Goal: Task Accomplishment & Management: Use online tool/utility

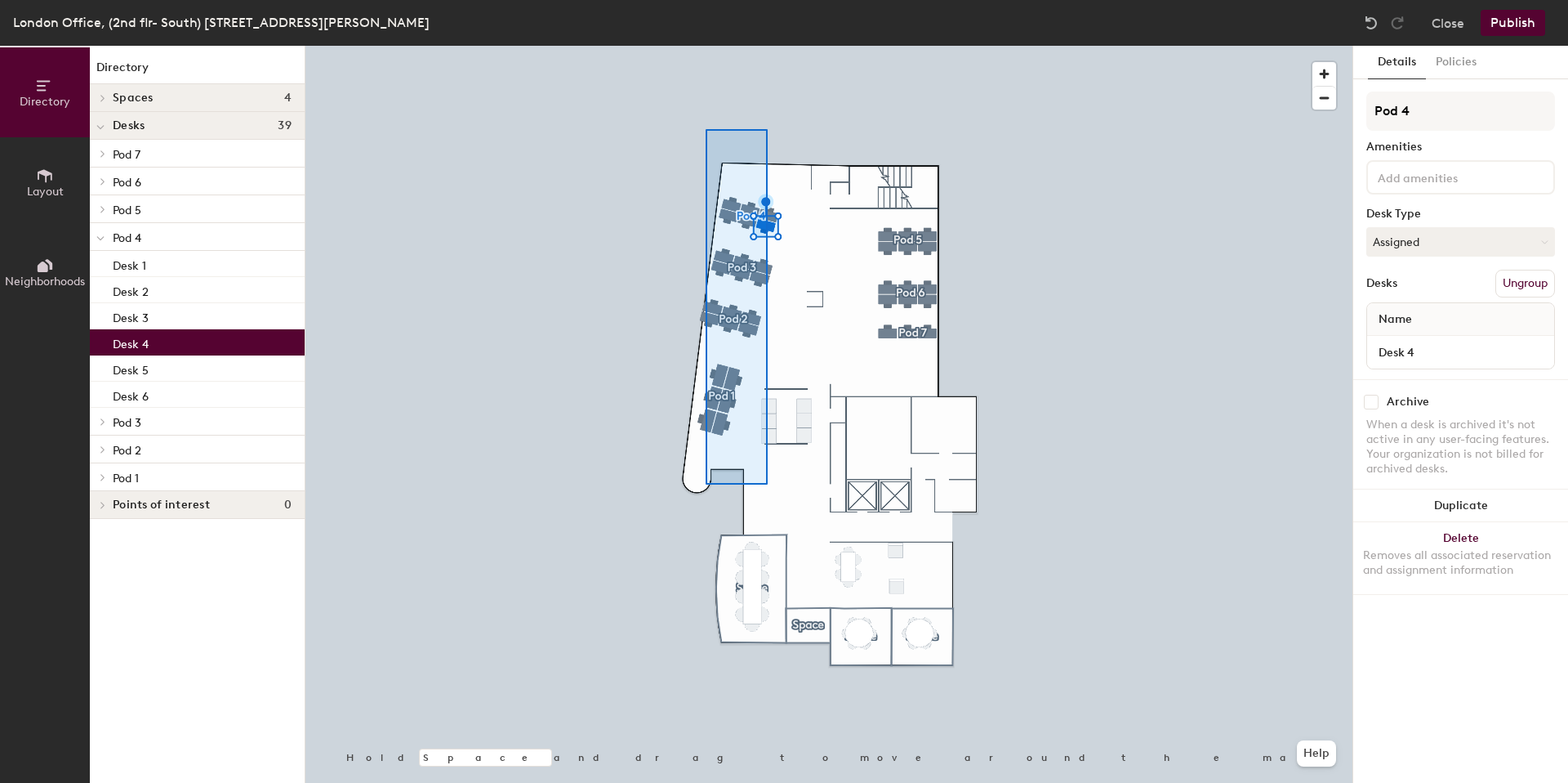
click at [709, 46] on div at bounding box center [829, 46] width 1047 height 0
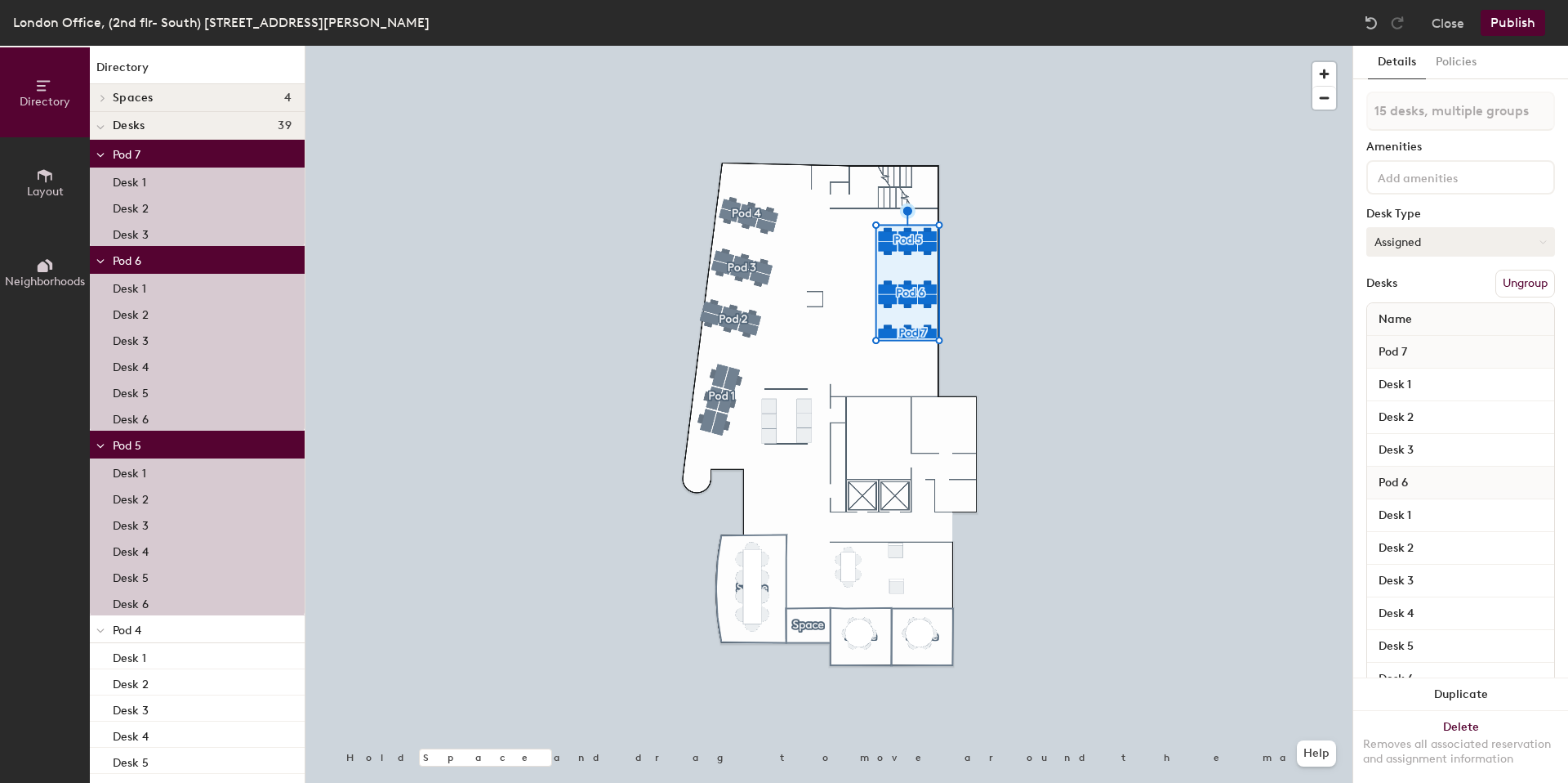
click at [1449, 243] on button "Assigned" at bounding box center [1461, 242] width 189 height 30
drag, startPoint x: 1423, startPoint y: 227, endPoint x: 1422, endPoint y: 246, distance: 19.0
click at [1423, 231] on button "Assigned" at bounding box center [1461, 242] width 189 height 30
click at [1422, 246] on button "Assigned" at bounding box center [1461, 242] width 189 height 30
click at [1422, 242] on button "Assigned" at bounding box center [1461, 242] width 189 height 30
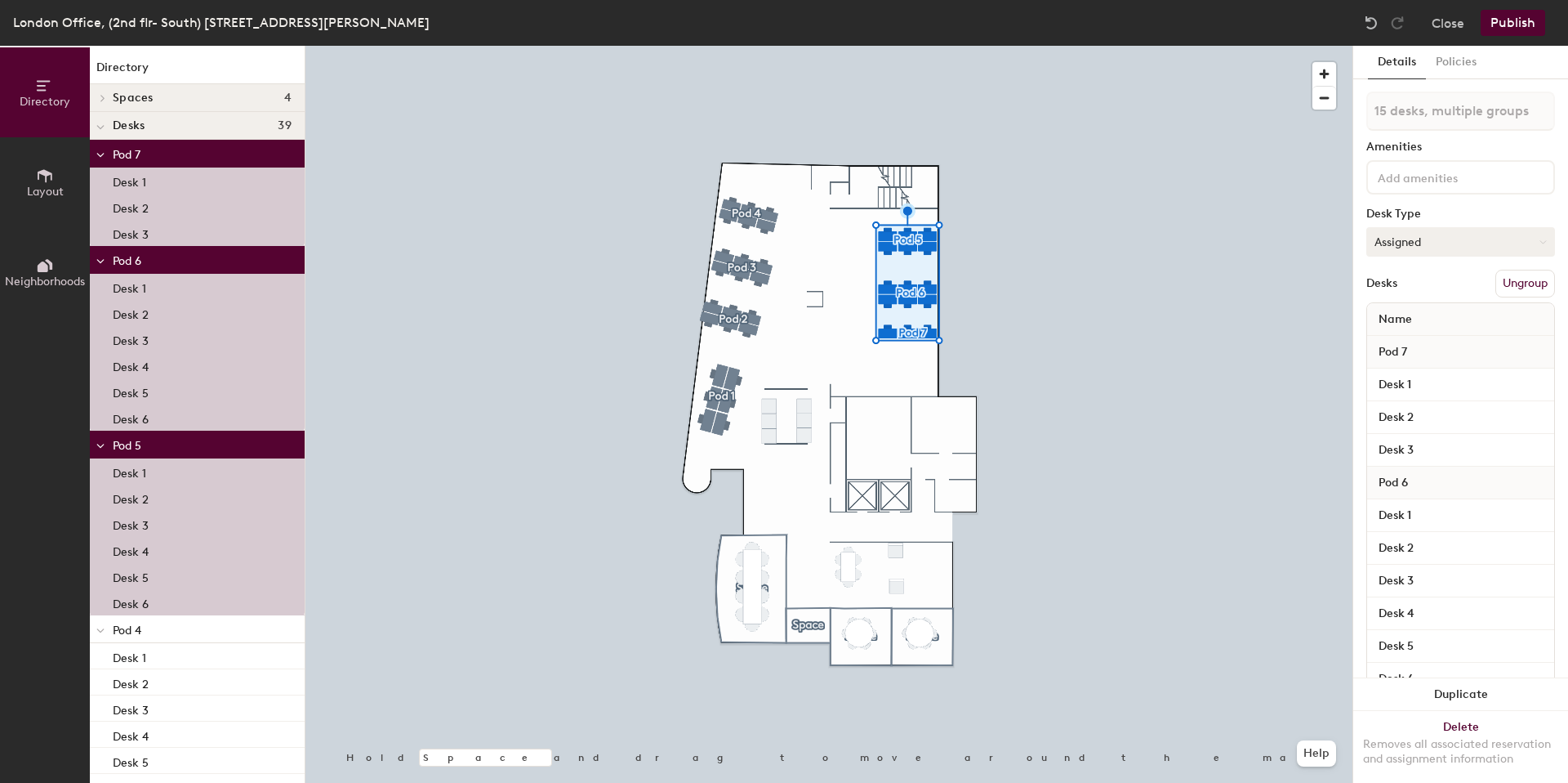
click at [1422, 242] on button "Assigned" at bounding box center [1461, 242] width 189 height 30
click at [1396, 335] on div "Hoteled" at bounding box center [1449, 342] width 163 height 25
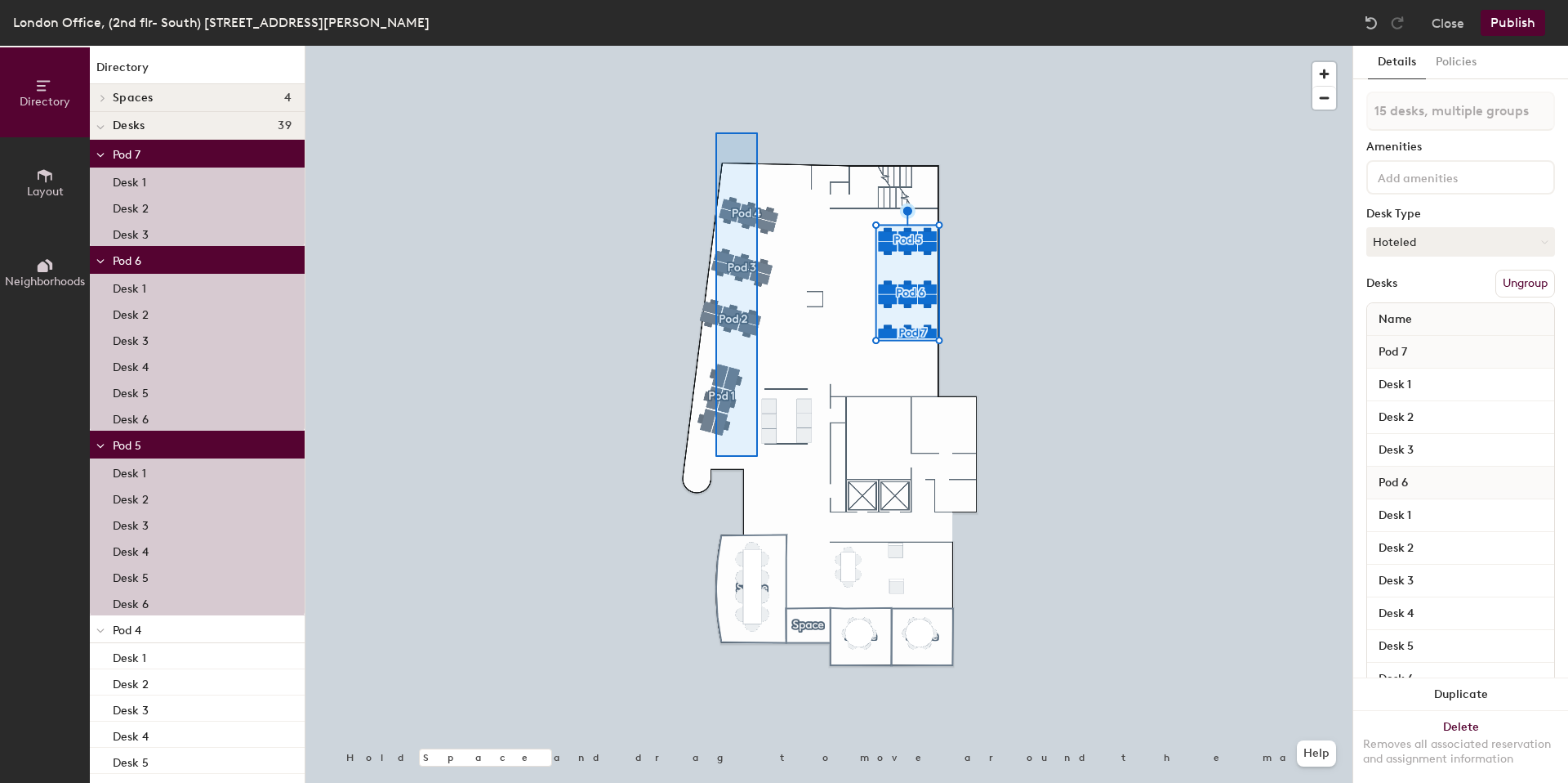
click at [715, 46] on div at bounding box center [829, 46] width 1047 height 0
type input "24 desks, multiple groups"
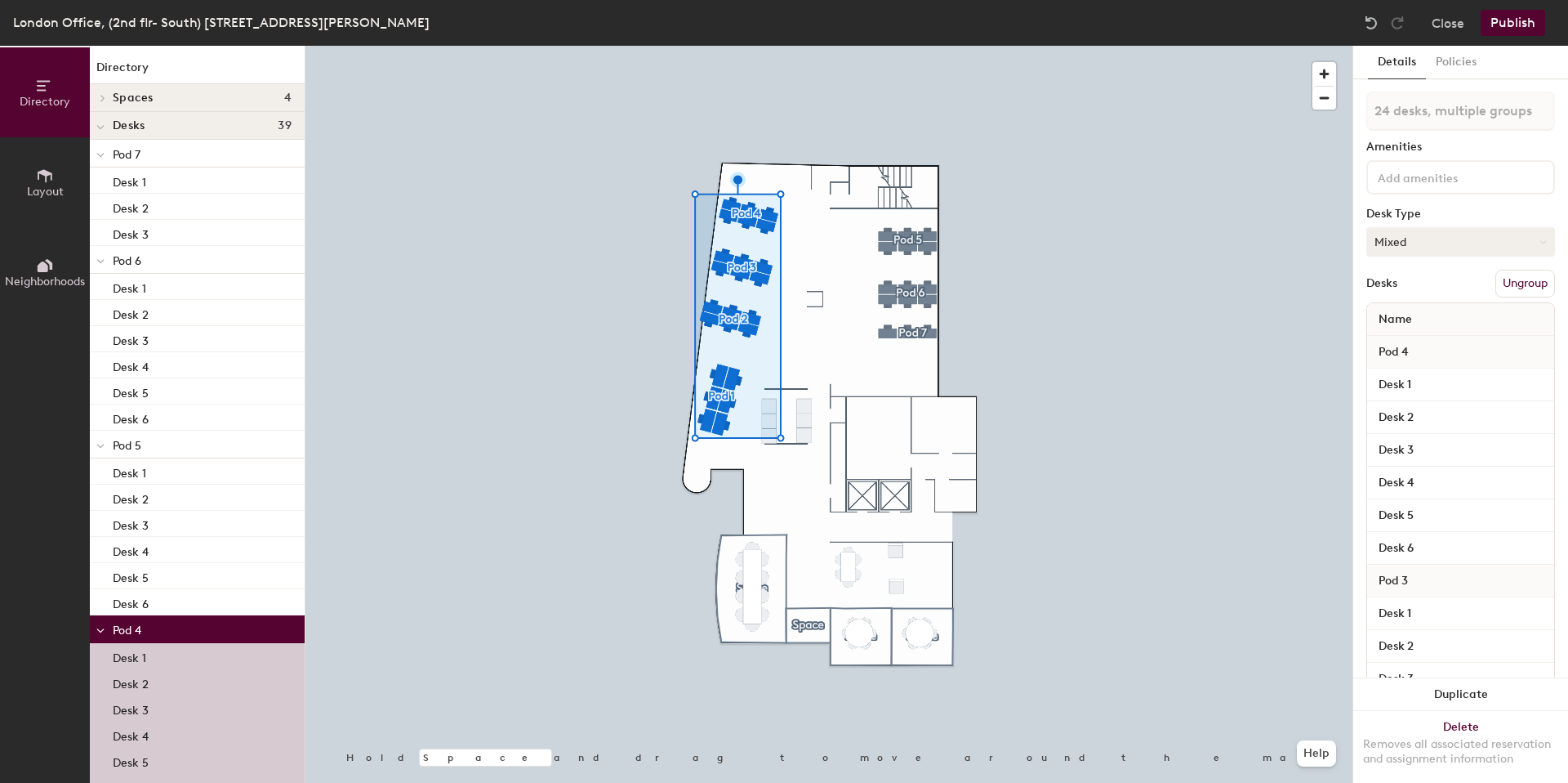
click at [1423, 238] on button "Mixed" at bounding box center [1461, 242] width 189 height 30
click at [1409, 334] on div "Hoteled" at bounding box center [1449, 342] width 163 height 25
click at [1302, 46] on div at bounding box center [829, 46] width 1047 height 0
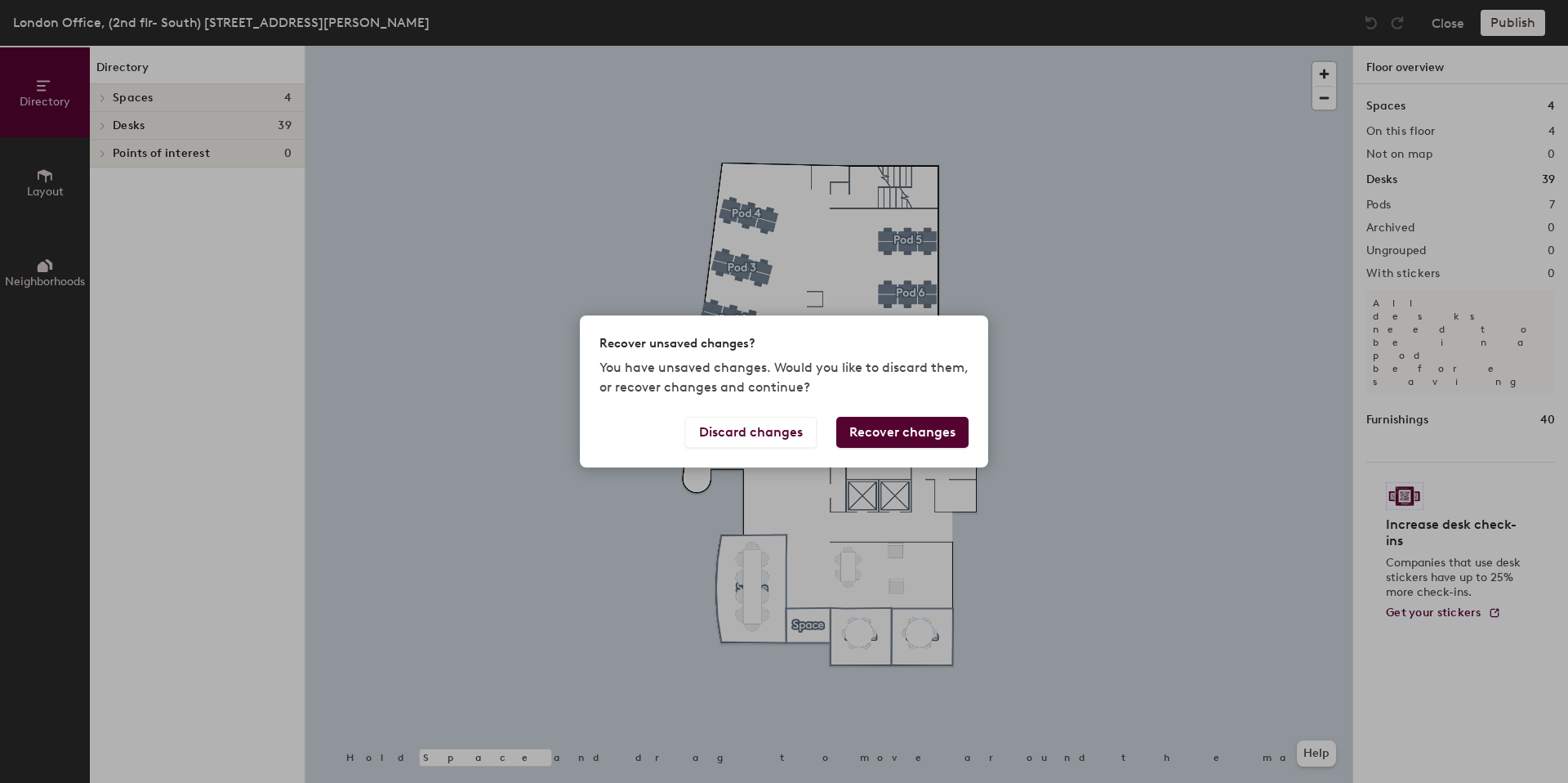
click at [791, 255] on div "Recover unsaved changes? You have unsaved changes. Would you like to discard th…" at bounding box center [784, 391] width 1568 height 783
click at [766, 426] on button "Discard changes" at bounding box center [751, 432] width 131 height 31
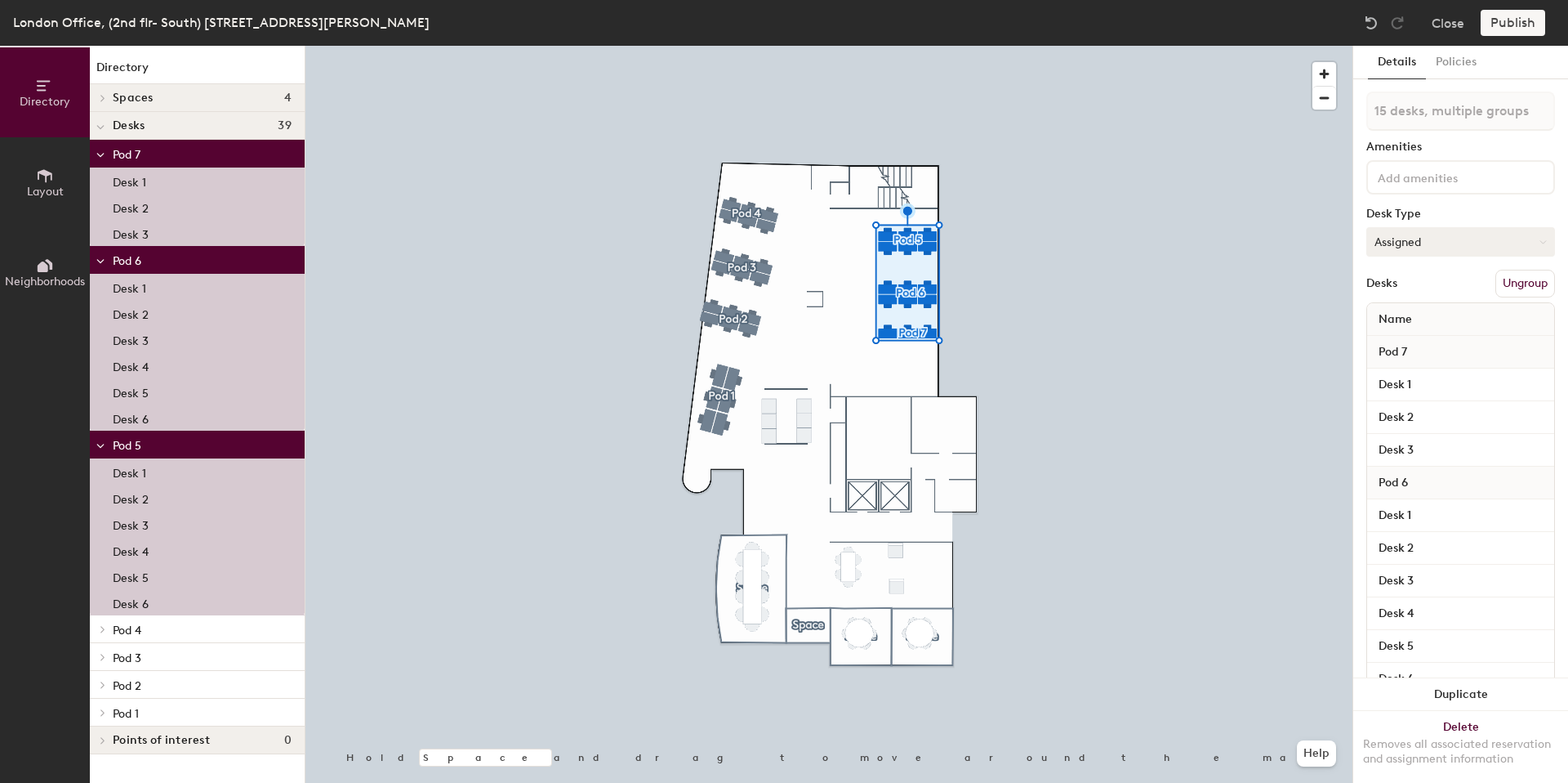
click at [1432, 228] on button "Assigned" at bounding box center [1461, 242] width 189 height 30
click at [1399, 337] on div "Hoteled" at bounding box center [1449, 342] width 163 height 25
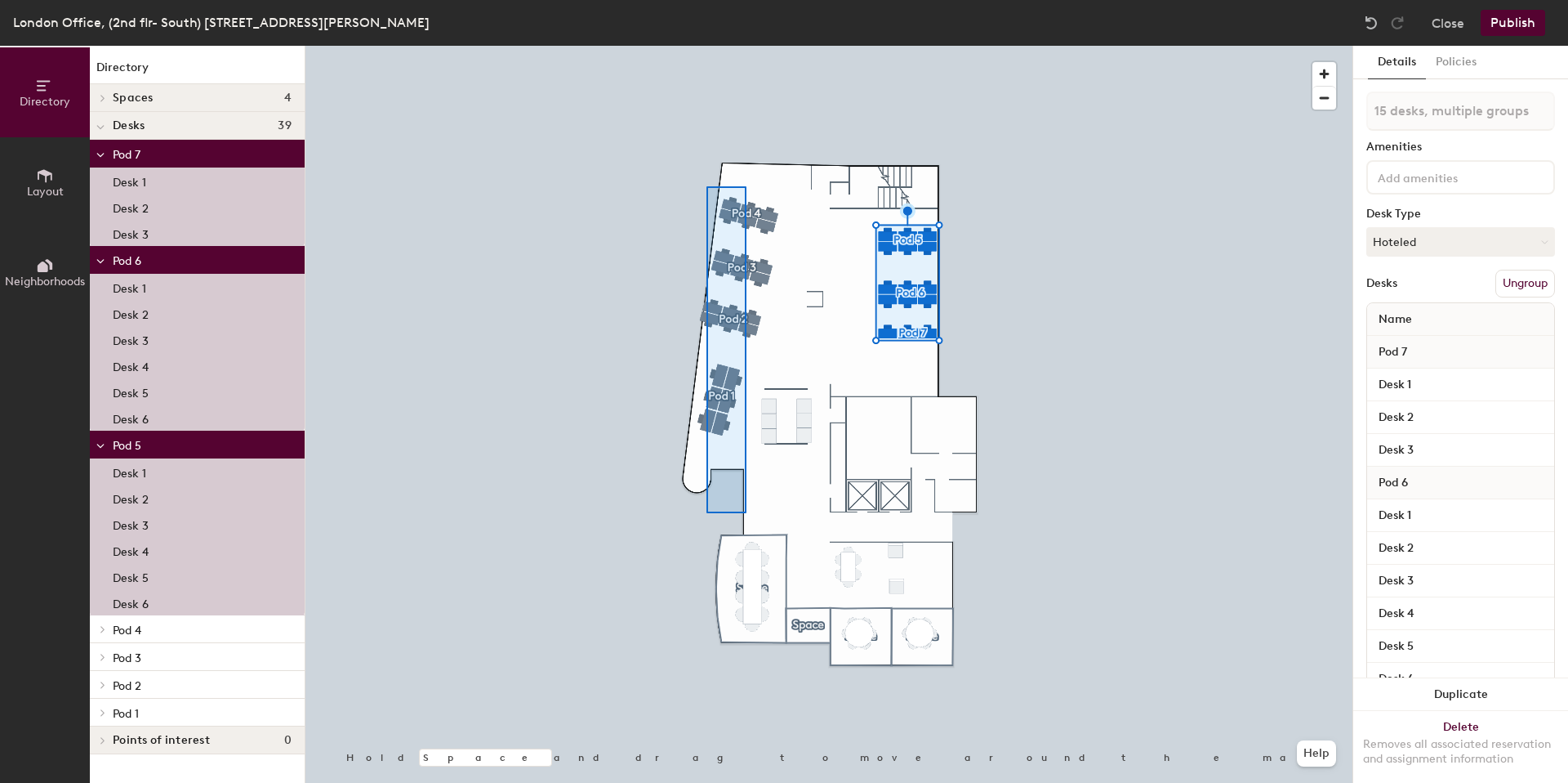
type input "24 desks, multiple groups"
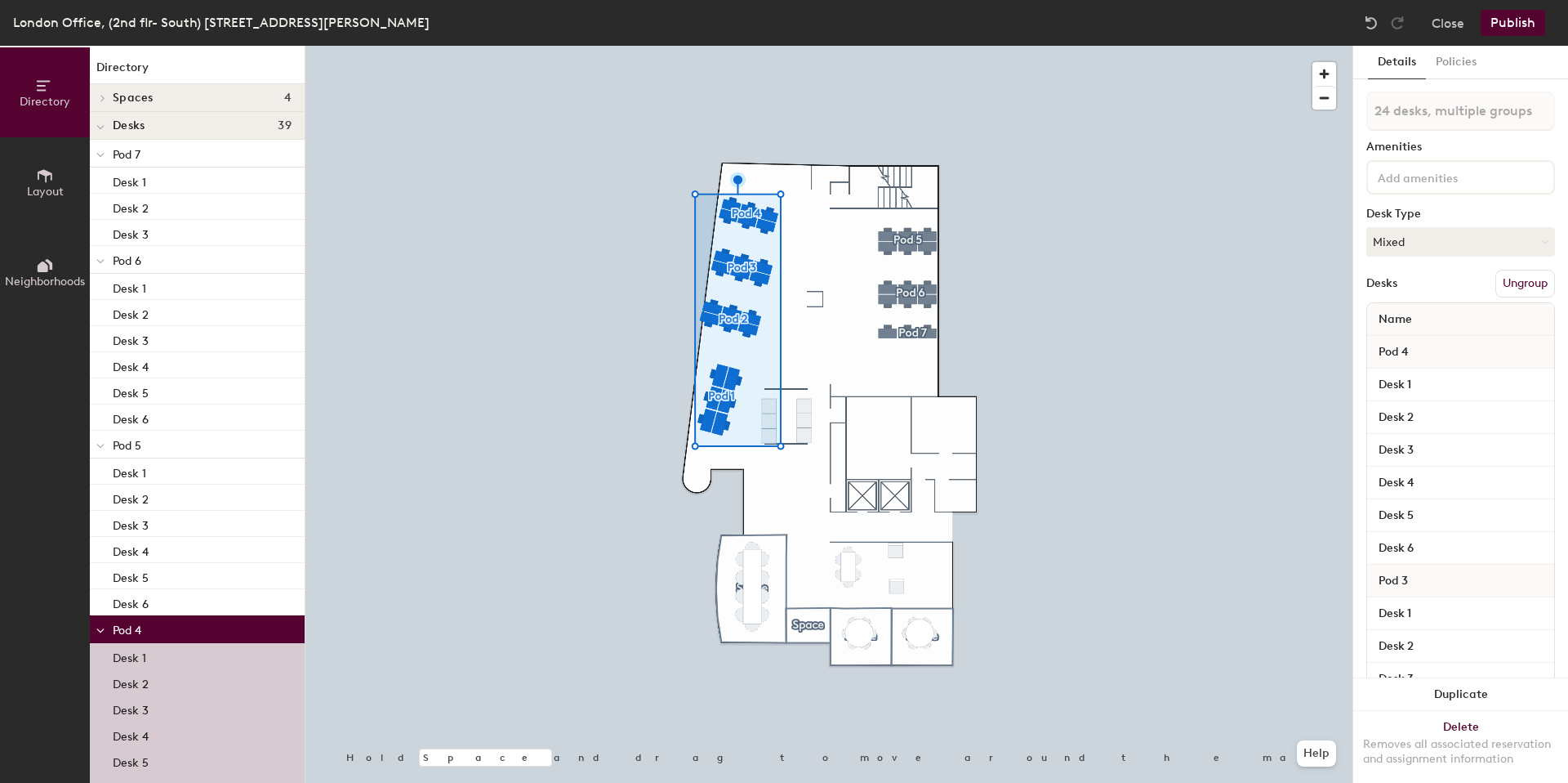
drag, startPoint x: 1416, startPoint y: 242, endPoint x: 1411, endPoint y: 266, distance: 24.5
click at [1416, 242] on button "Mixed" at bounding box center [1461, 242] width 189 height 30
click at [1392, 336] on div "Hoteled" at bounding box center [1449, 342] width 163 height 25
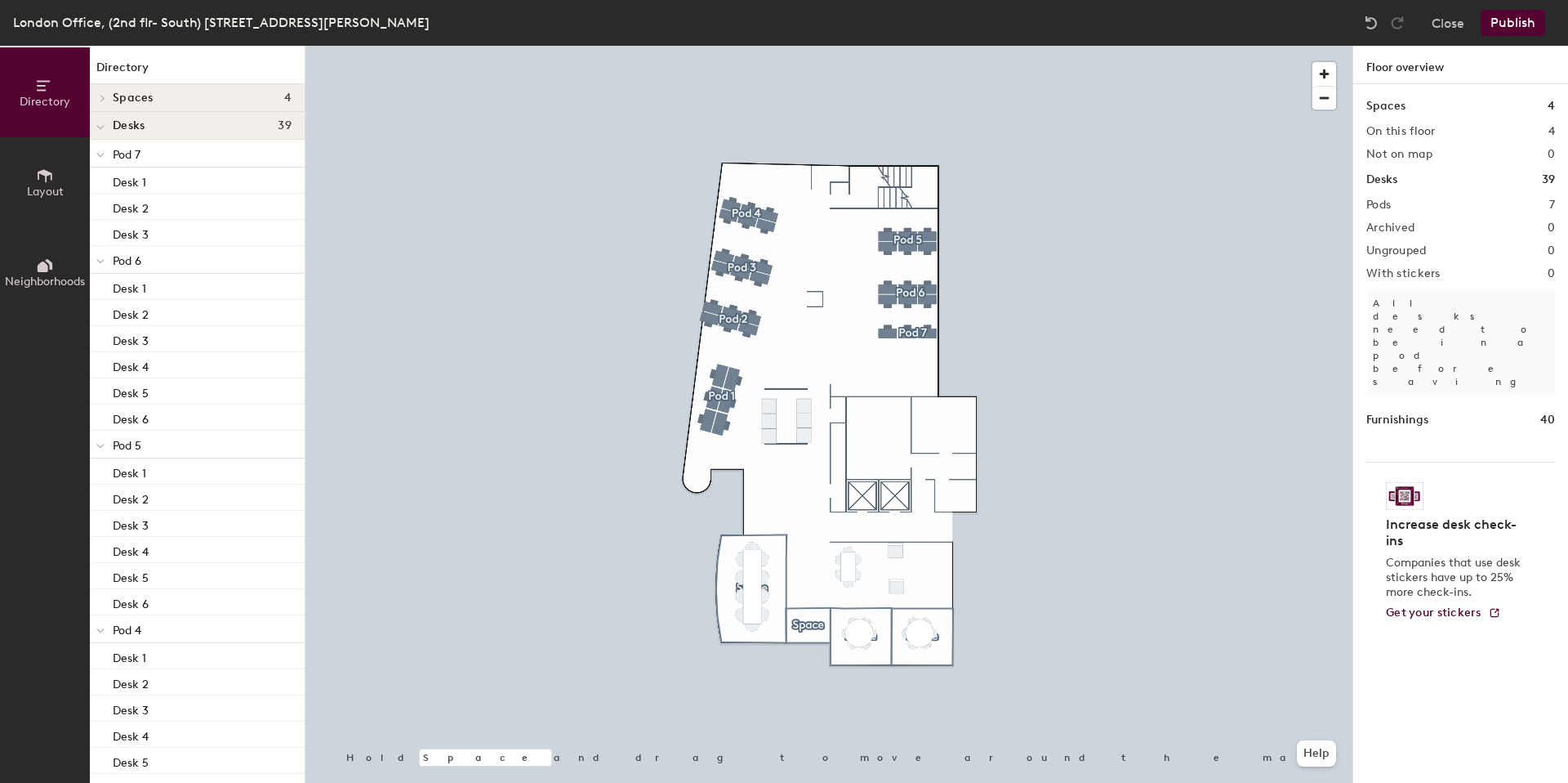
click at [1515, 23] on button "Publish" at bounding box center [1513, 23] width 65 height 26
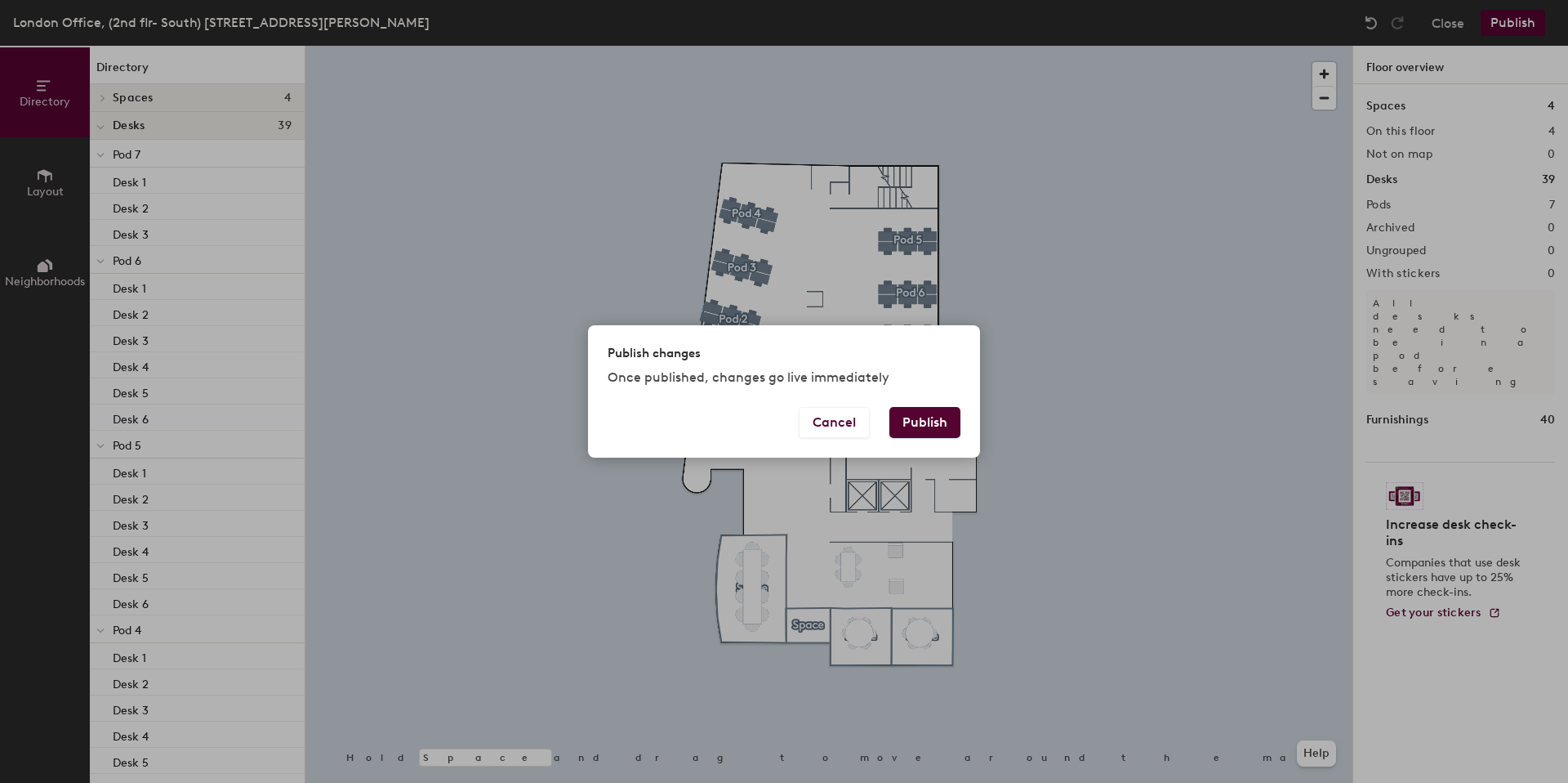
click at [929, 420] on button "Publish" at bounding box center [925, 422] width 71 height 31
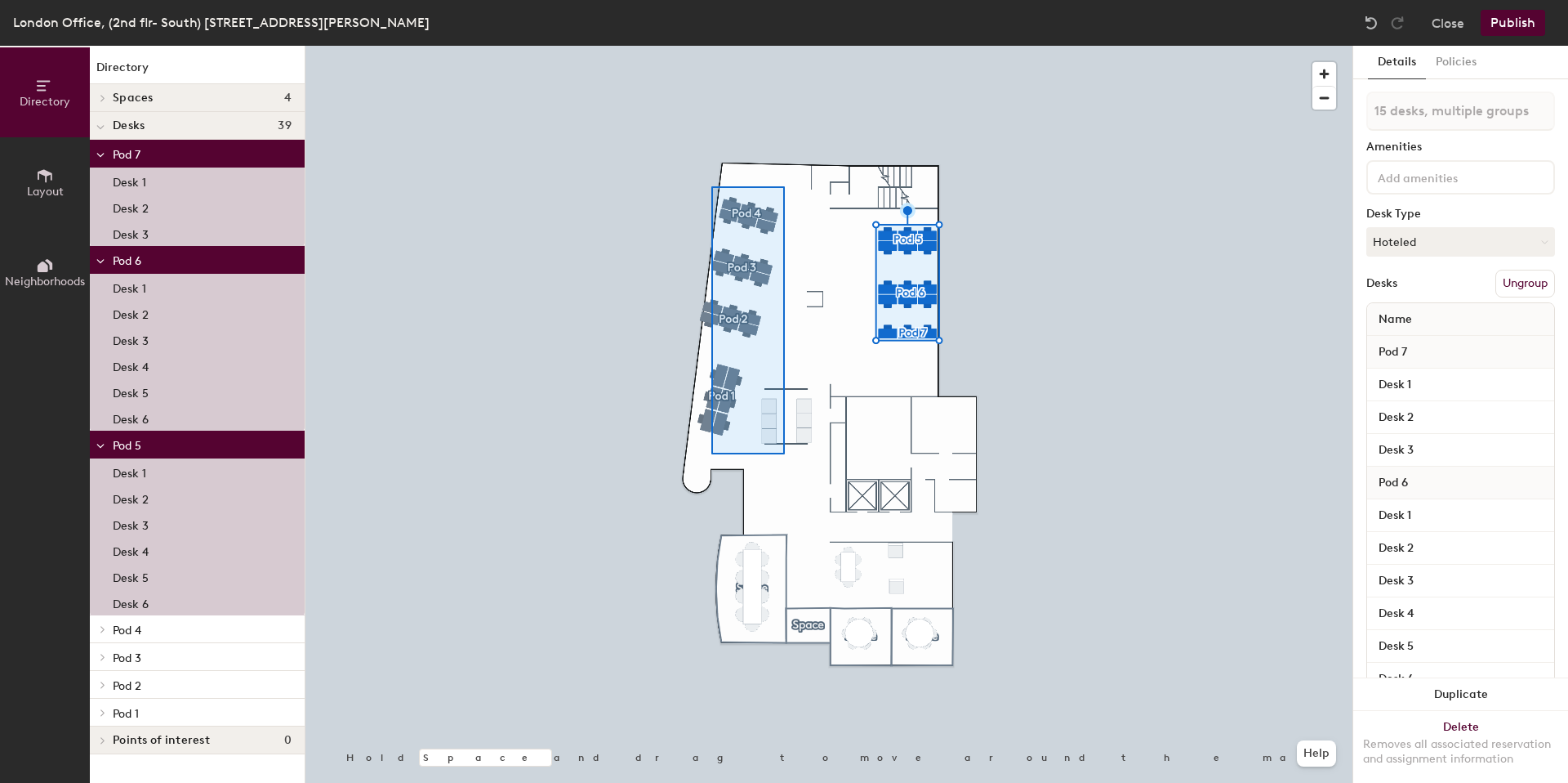
type input "24 desks, multiple groups"
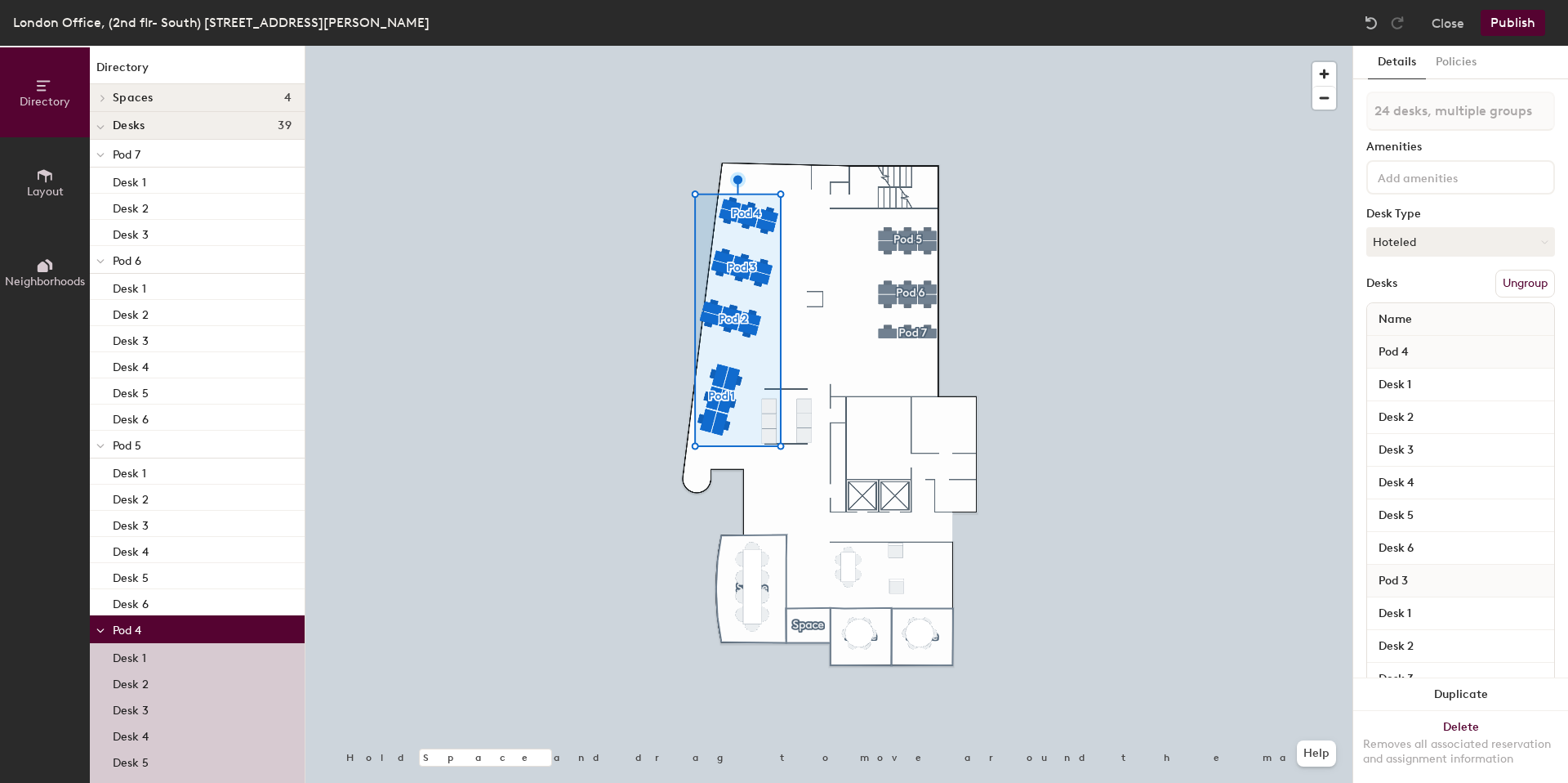
click at [1492, 20] on button "Publish" at bounding box center [1513, 23] width 65 height 26
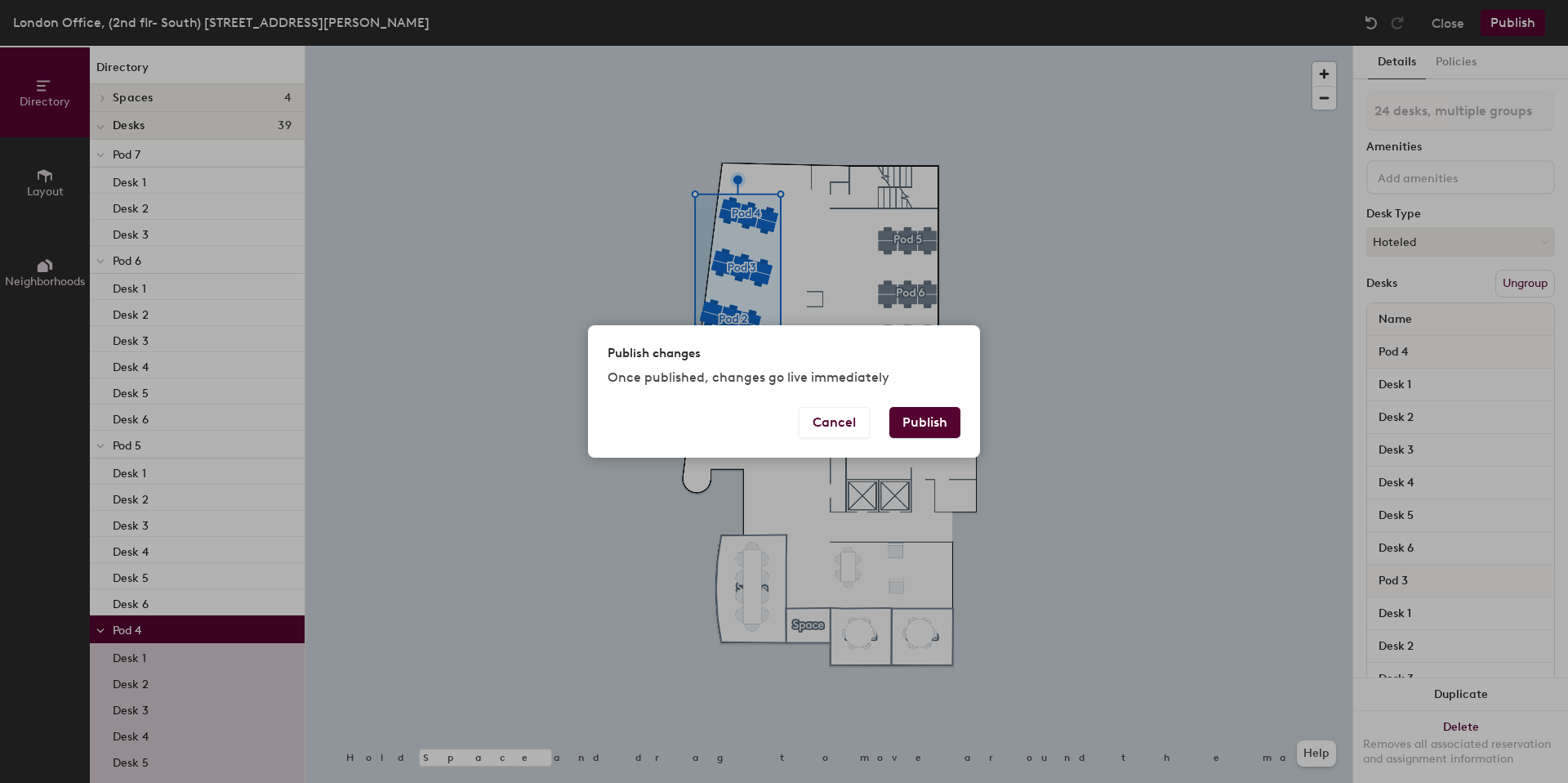
click at [909, 424] on button "Publish" at bounding box center [925, 422] width 71 height 31
